Goal: Submit feedback/report problem

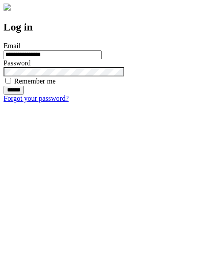
click at [24, 95] on input "******" at bounding box center [14, 90] width 20 height 9
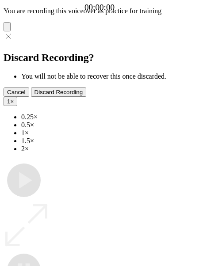
type input "**********"
